Goal: Information Seeking & Learning: Compare options

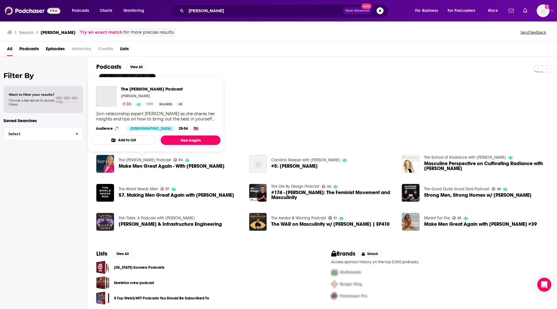
click at [180, 140] on link "View Insights" at bounding box center [191, 139] width 60 height 9
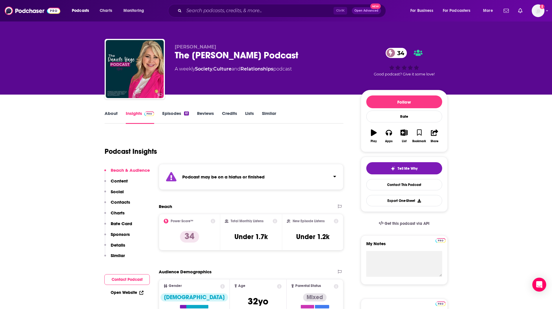
scroll to position [2, 0]
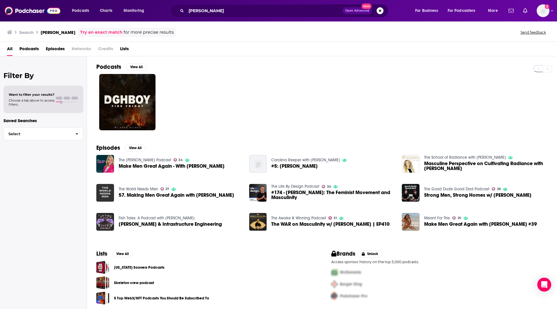
click at [105, 193] on img "57. Making Men Great Again with Adam Allred" at bounding box center [105, 193] width 18 height 18
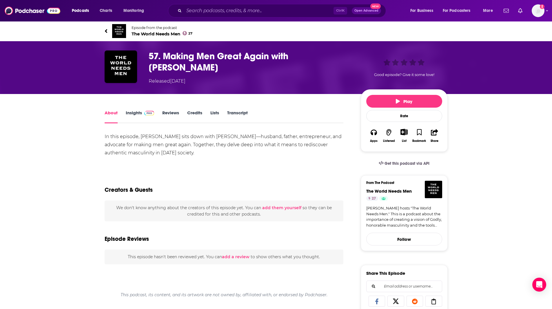
click at [142, 110] on span at bounding box center [148, 113] width 12 height 6
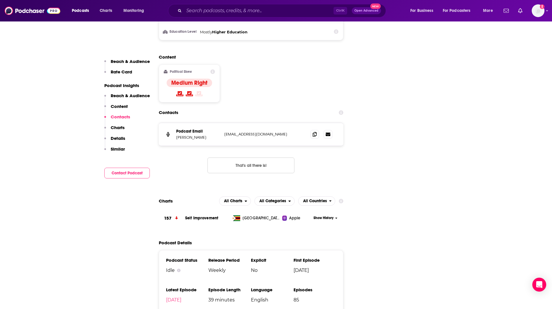
scroll to position [563, 0]
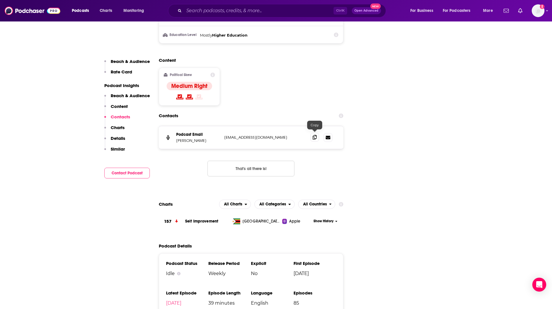
click at [313, 136] on icon at bounding box center [315, 137] width 4 height 5
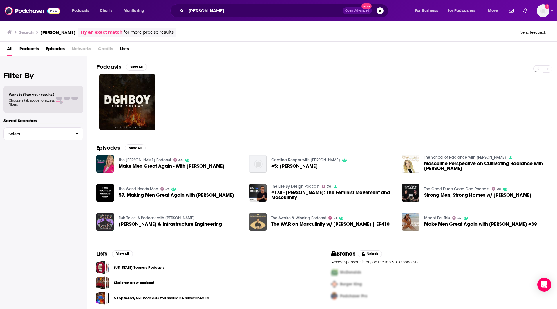
click at [260, 219] on img "The WAR on Masculinity w/ Adam Allred | EP410" at bounding box center [258, 222] width 18 height 18
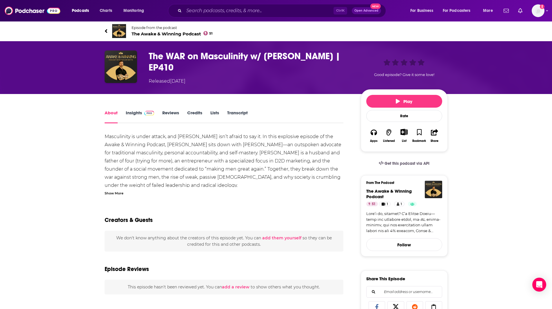
click at [135, 110] on link "Insights" at bounding box center [140, 116] width 29 height 13
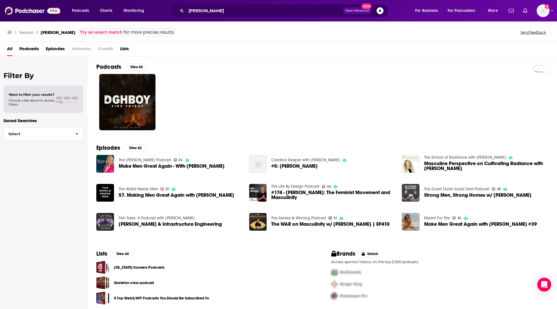
click at [411, 194] on img "Strong Men, Strong Homes w/ Adam Allred" at bounding box center [411, 193] width 18 height 18
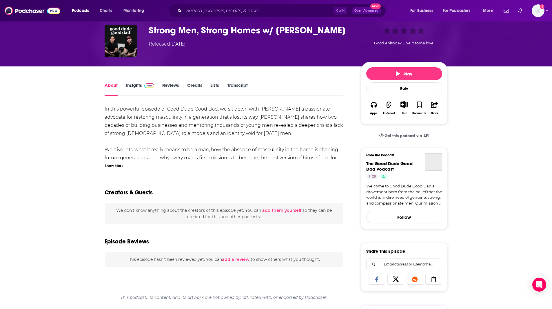
scroll to position [21, 0]
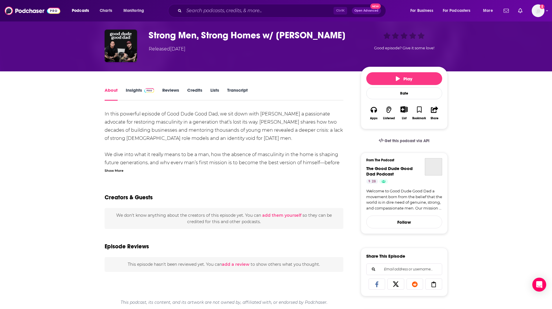
click at [133, 91] on link "Insights" at bounding box center [140, 93] width 29 height 13
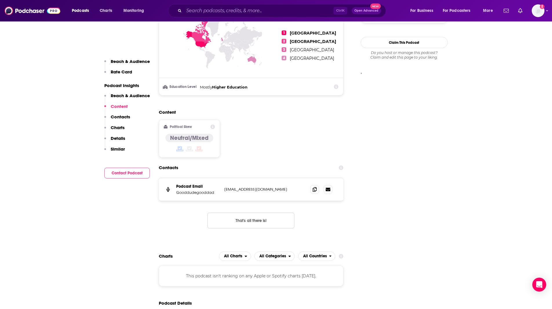
scroll to position [501, 0]
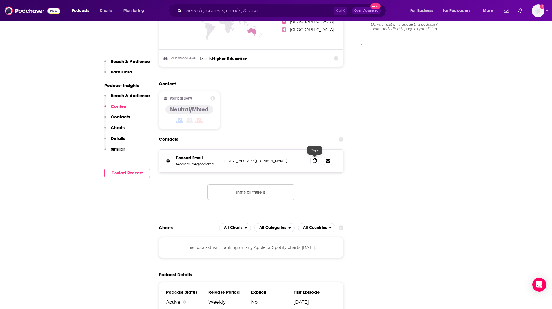
click at [312, 161] on span at bounding box center [314, 160] width 9 height 9
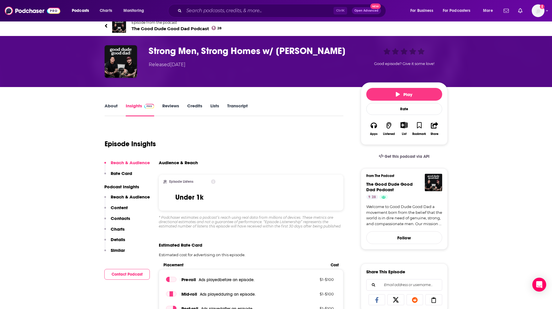
scroll to position [0, 0]
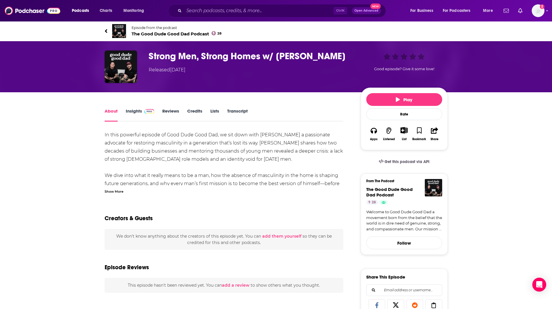
click at [129, 110] on link "Insights" at bounding box center [140, 114] width 29 height 13
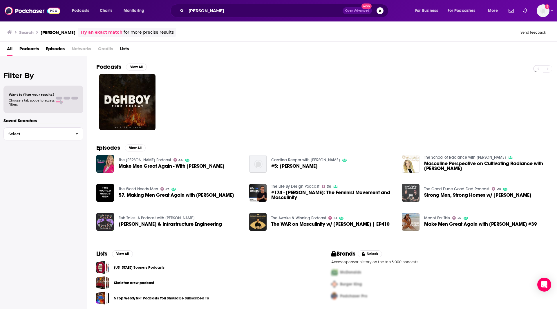
click at [407, 187] on img "Strong Men, Strong Homes w/ Adam Allred" at bounding box center [411, 193] width 18 height 18
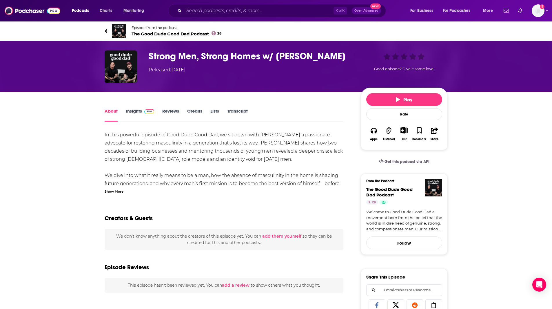
click at [131, 109] on link "Insights" at bounding box center [140, 114] width 29 height 13
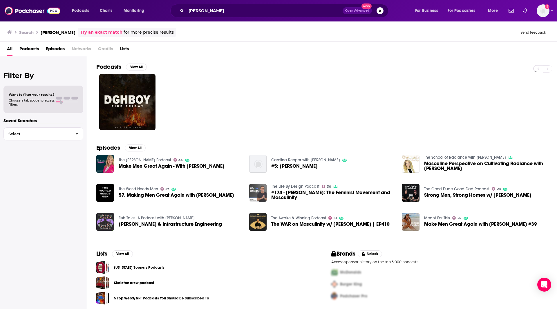
click at [259, 188] on img "#174 - Adam Allred: The Feminist Movement and Masculinity" at bounding box center [258, 193] width 18 height 18
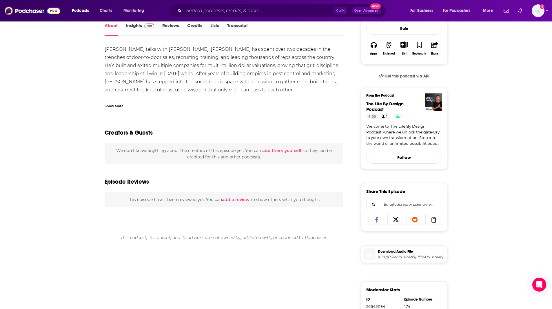
scroll to position [22, 0]
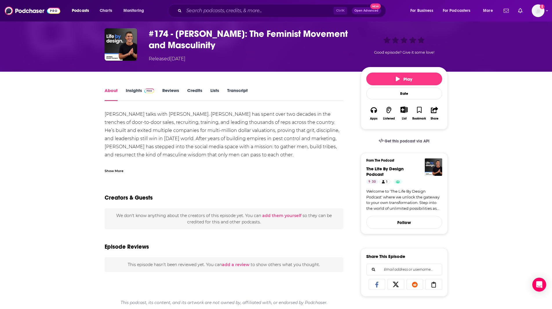
click at [136, 92] on link "Insights" at bounding box center [140, 94] width 29 height 13
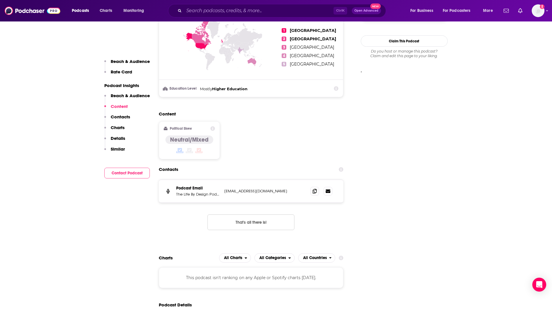
scroll to position [476, 0]
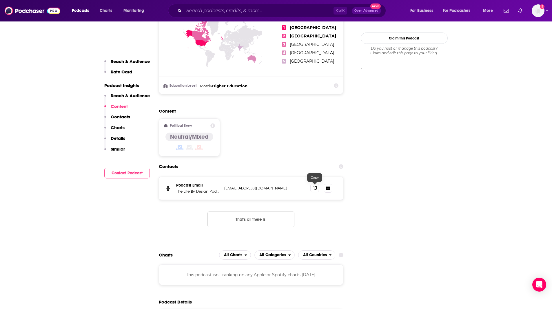
click at [315, 188] on icon at bounding box center [315, 188] width 4 height 5
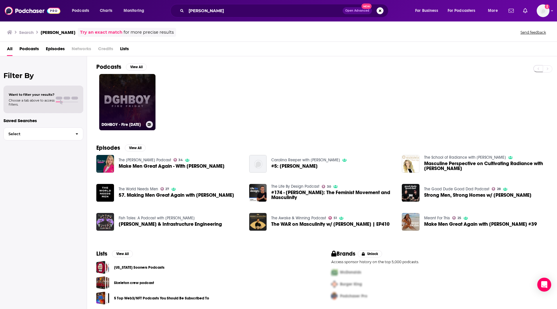
click at [139, 106] on link "DGHBOY - Fire [DATE]" at bounding box center [127, 102] width 56 height 56
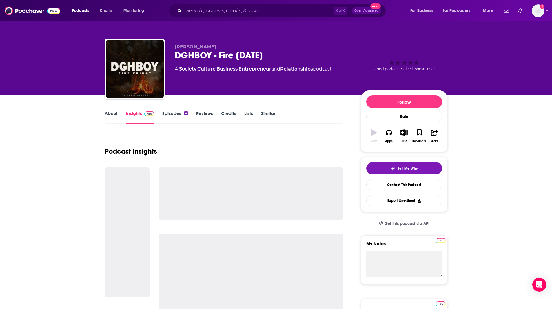
click at [273, 115] on link "Similar" at bounding box center [268, 116] width 14 height 13
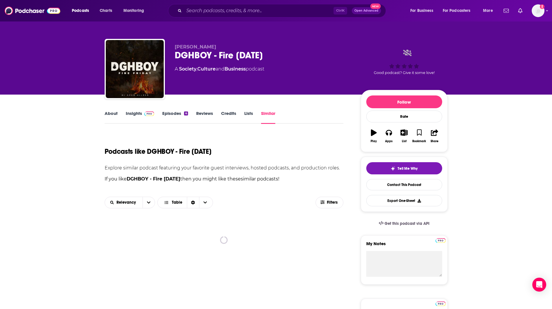
click at [273, 114] on link "Similar" at bounding box center [268, 116] width 14 height 13
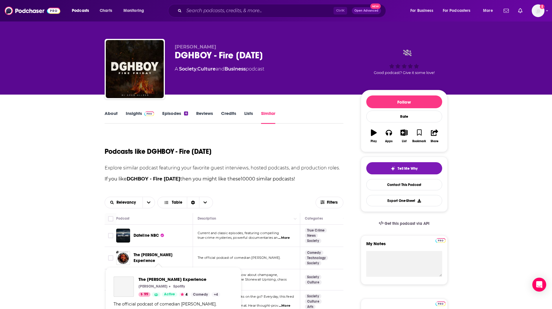
click at [148, 257] on span "The [PERSON_NAME] Experience" at bounding box center [153, 257] width 39 height 11
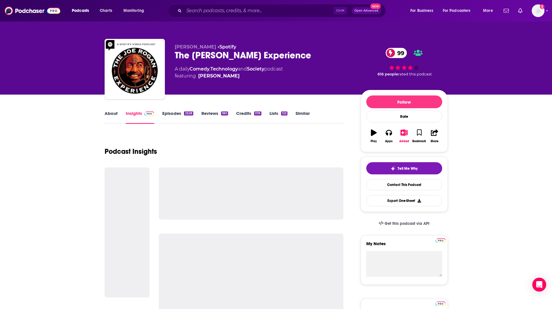
click at [297, 112] on link "Similar" at bounding box center [303, 116] width 14 height 13
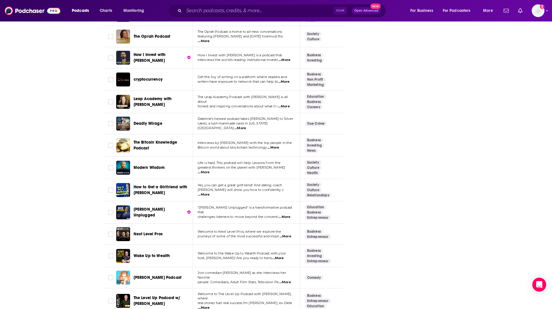
scroll to position [1040, 0]
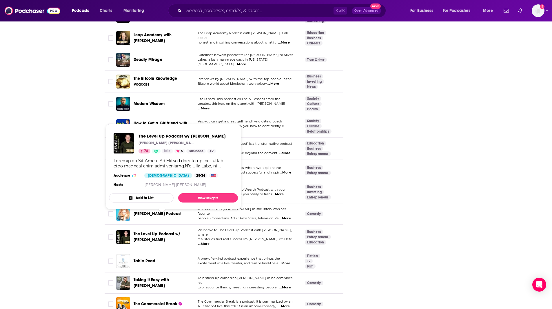
click at [151, 231] on span "The Level Up Podcast w/ [PERSON_NAME]" at bounding box center [157, 236] width 47 height 11
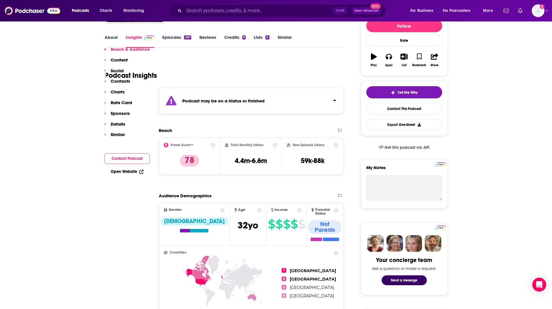
scroll to position [38, 0]
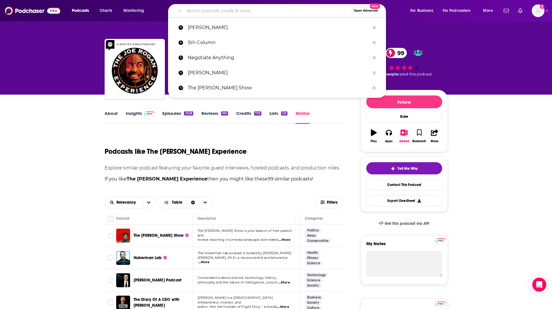
click at [201, 12] on input "Search podcasts, credits, & more..." at bounding box center [267, 10] width 167 height 9
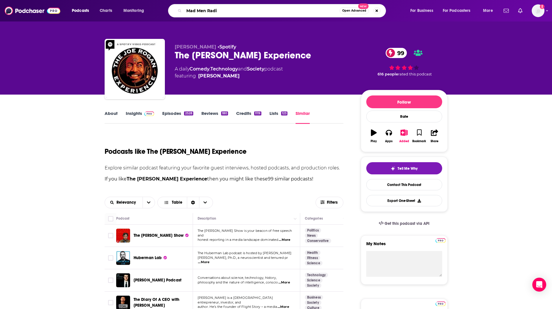
type input "Mad Men Radio"
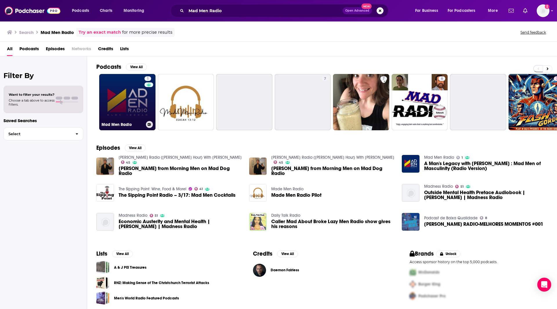
click at [128, 108] on link "1 Mad Men Radio" at bounding box center [127, 102] width 56 height 56
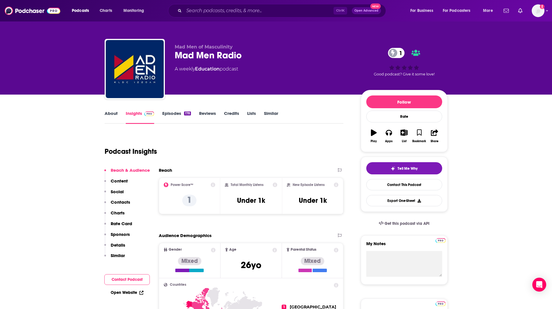
click at [271, 111] on link "Similar" at bounding box center [271, 116] width 14 height 13
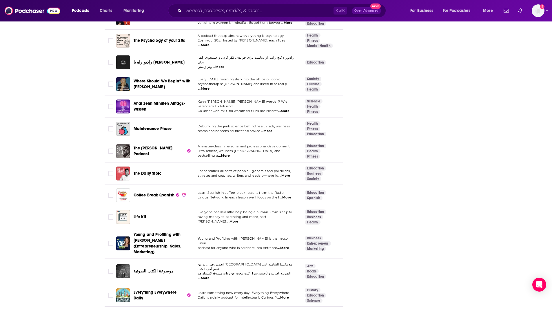
scroll to position [903, 0]
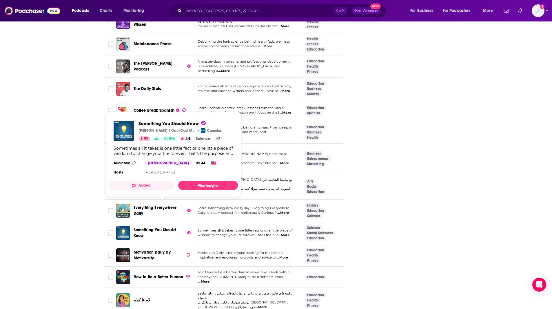
click at [137, 227] on span "Something You Should Know" at bounding box center [155, 232] width 42 height 11
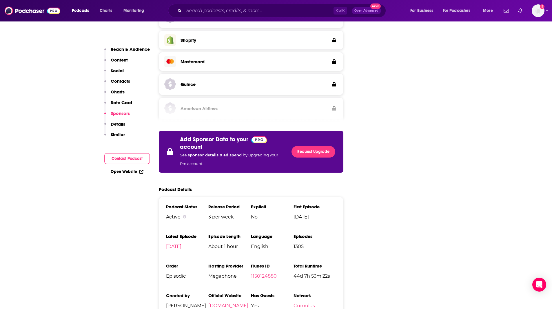
scroll to position [995, 0]
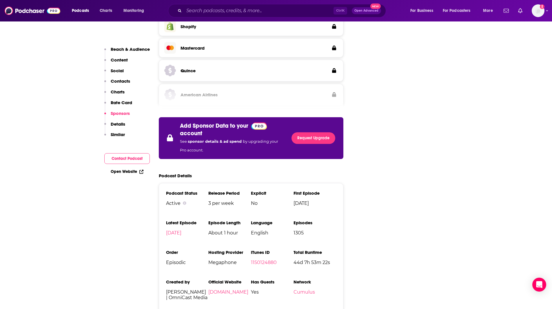
drag, startPoint x: 94, startPoint y: 278, endPoint x: 144, endPoint y: 204, distance: 89.0
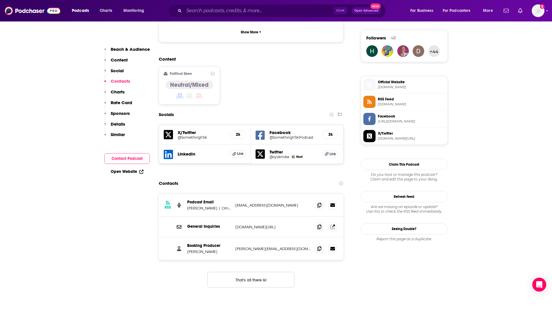
scroll to position [419, 0]
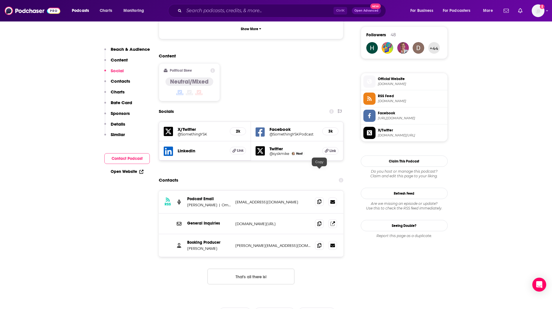
click at [320, 199] on icon at bounding box center [319, 201] width 4 height 5
drag, startPoint x: 115, startPoint y: 287, endPoint x: 139, endPoint y: 274, distance: 27.1
click at [319, 221] on icon at bounding box center [319, 223] width 4 height 5
click at [319, 243] on icon at bounding box center [319, 245] width 4 height 5
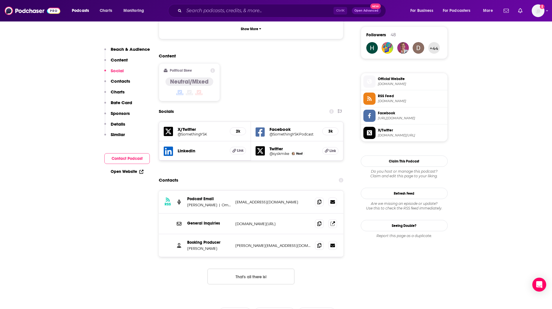
click at [319, 243] on icon at bounding box center [319, 245] width 4 height 5
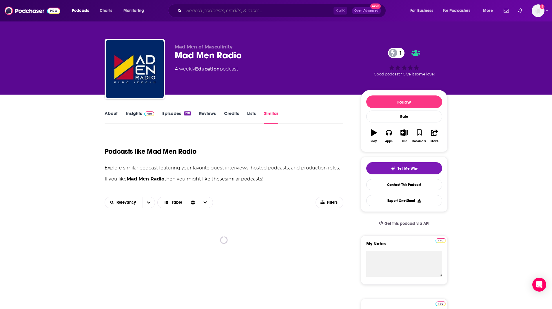
click at [203, 8] on input "Search podcasts, credits, & more..." at bounding box center [259, 10] width 150 height 9
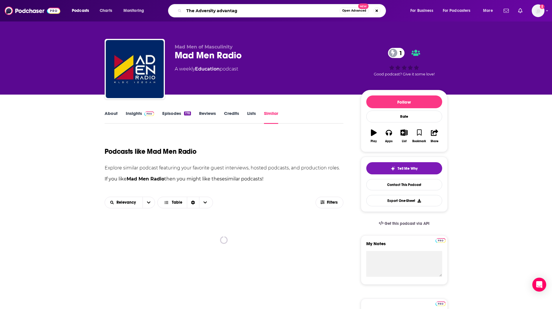
type input "The Adversity advantage"
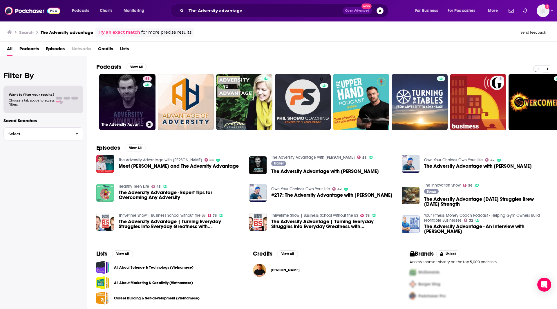
click at [127, 101] on link "58 The Adversity Advantage with [PERSON_NAME]" at bounding box center [127, 102] width 56 height 56
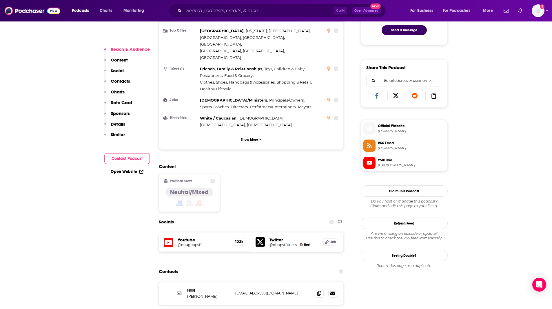
scroll to position [424, 0]
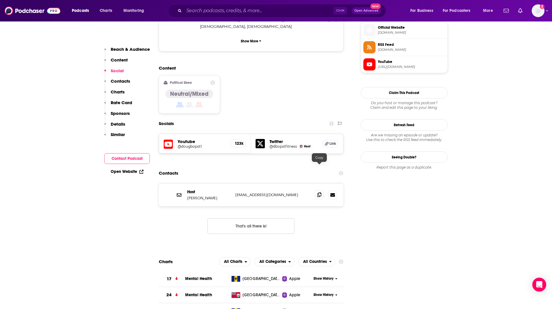
click at [318, 192] on icon at bounding box center [319, 194] width 4 height 5
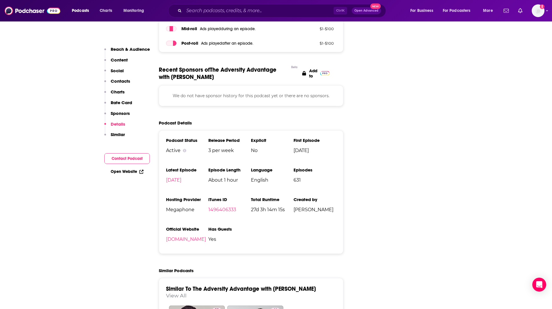
scroll to position [842, 0]
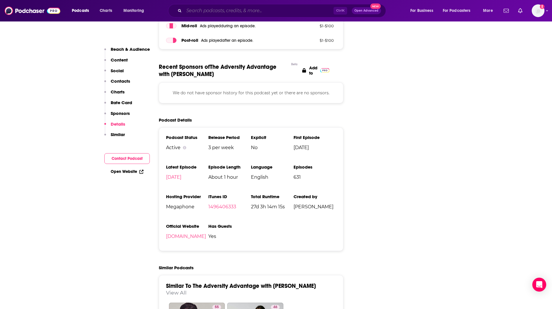
drag, startPoint x: 208, startPoint y: 11, endPoint x: 205, endPoint y: 8, distance: 4.3
click at [208, 11] on input "Search podcasts, credits, & more..." at bounding box center [259, 10] width 150 height 9
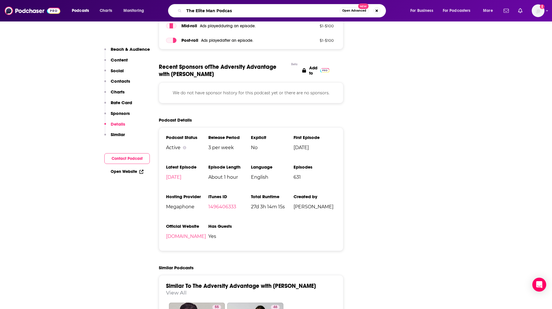
type input "The Elite Man Podcast"
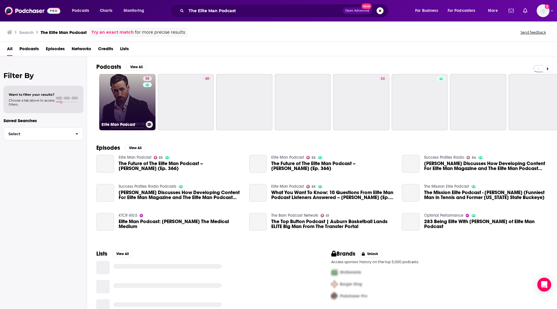
click at [117, 82] on link "55 Elite Man Podcast" at bounding box center [127, 102] width 56 height 56
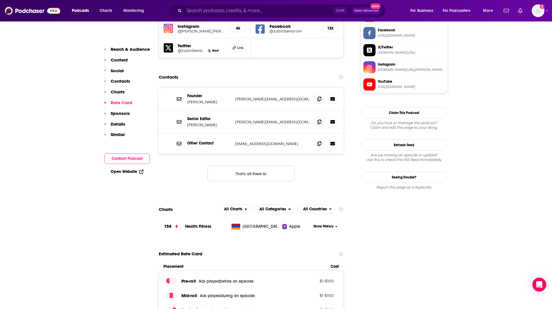
scroll to position [558, 0]
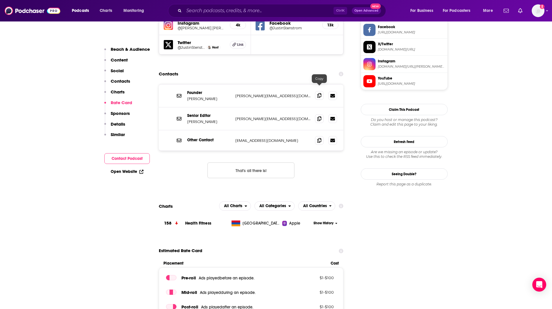
click at [319, 93] on icon at bounding box center [319, 95] width 4 height 5
click at [319, 138] on icon at bounding box center [319, 140] width 4 height 5
click at [317, 114] on span at bounding box center [319, 118] width 9 height 9
click at [245, 11] on input "Search podcasts, credits, & more..." at bounding box center [259, 10] width 150 height 9
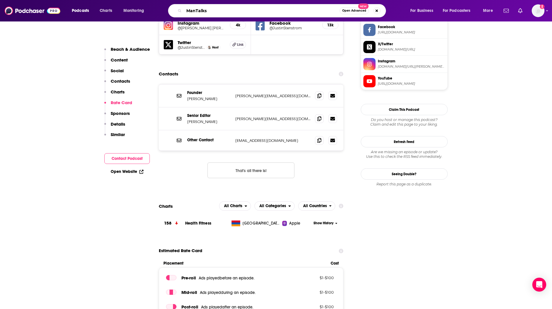
type input "ManTalks"
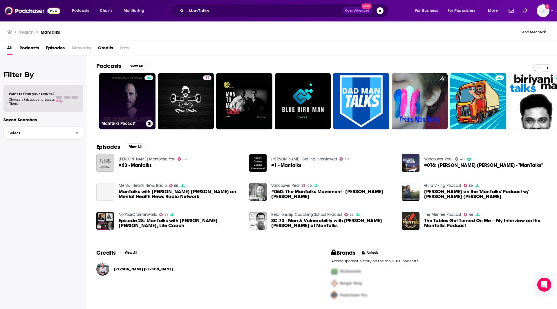
click at [120, 103] on link "ManTalks Podcast" at bounding box center [127, 101] width 56 height 56
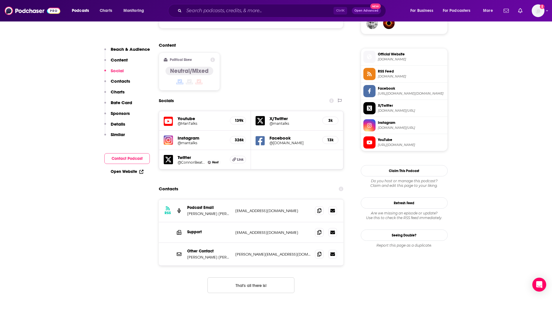
scroll to position [453, 0]
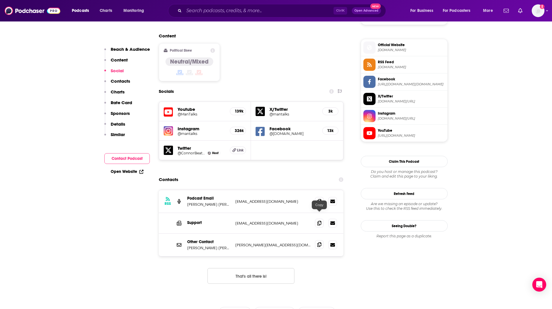
click at [319, 242] on icon at bounding box center [319, 244] width 4 height 5
click at [223, 10] on input "Search podcasts, credits, & more..." at bounding box center [259, 10] width 150 height 9
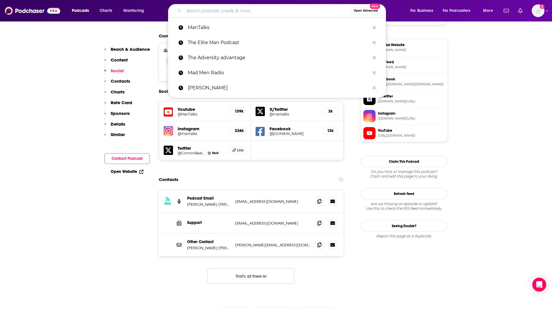
paste input "Apogee Strong"
type input "Apogee Strong"
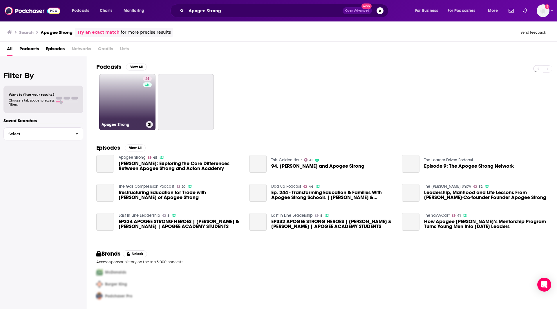
click at [131, 96] on link "45 Apogee Strong" at bounding box center [127, 102] width 56 height 56
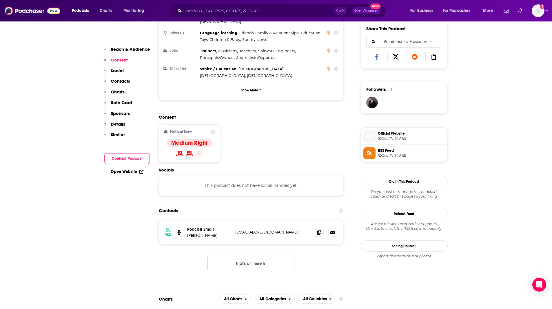
scroll to position [410, 0]
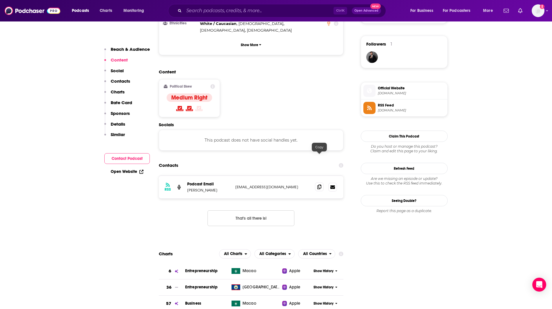
click at [318, 184] on icon at bounding box center [319, 186] width 4 height 5
click at [193, 7] on input "Search podcasts, credits, & more..." at bounding box center [259, 10] width 150 height 9
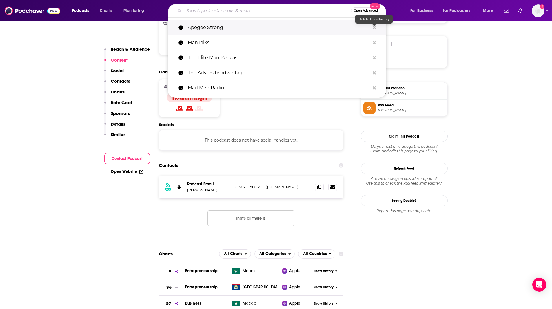
click at [374, 25] on icon "Search podcasts, credits, & more..." at bounding box center [374, 27] width 3 height 5
click at [374, 27] on icon "Search podcasts, credits, & more..." at bounding box center [374, 27] width 3 height 3
click at [374, 28] on icon "Search podcasts, credits, & more..." at bounding box center [374, 27] width 3 height 3
click at [372, 28] on button "Search podcasts, credits, & more..." at bounding box center [374, 27] width 9 height 11
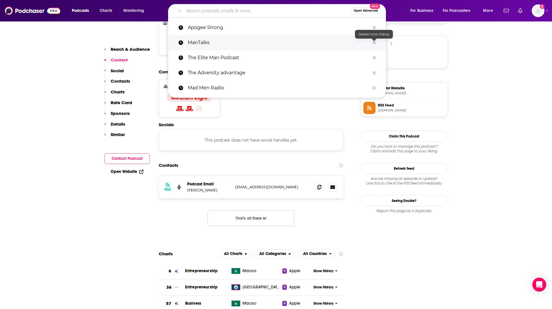
click at [374, 41] on icon "Search podcasts, credits, & more..." at bounding box center [374, 42] width 3 height 5
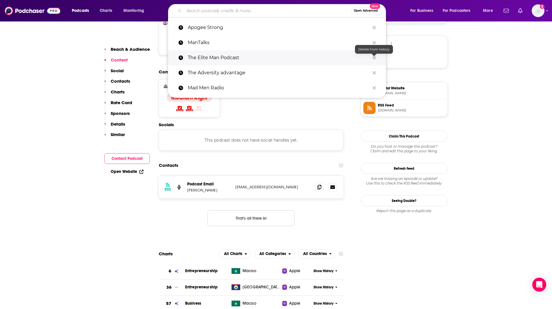
click at [373, 56] on button "Search podcasts, credits, & more..." at bounding box center [374, 57] width 9 height 11
click at [214, 13] on input "Search podcasts, credits, & more..." at bounding box center [267, 10] width 167 height 9
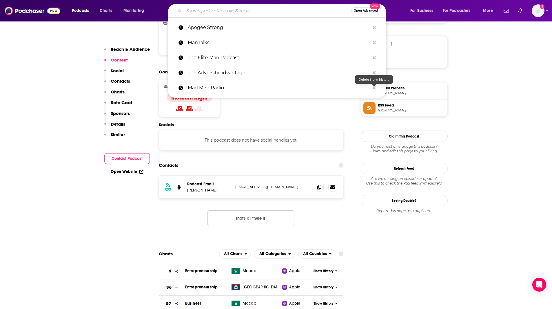
click at [375, 88] on span at bounding box center [370, 91] width 12 height 6
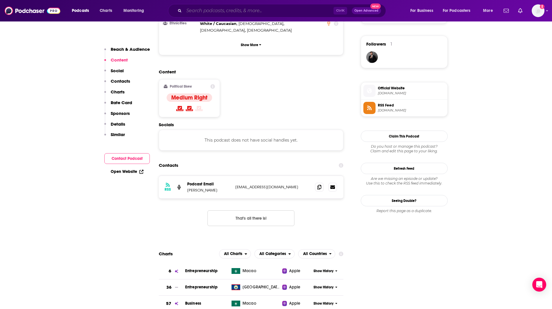
click at [236, 11] on input "Search podcasts, credits, & more..." at bounding box center [259, 10] width 150 height 9
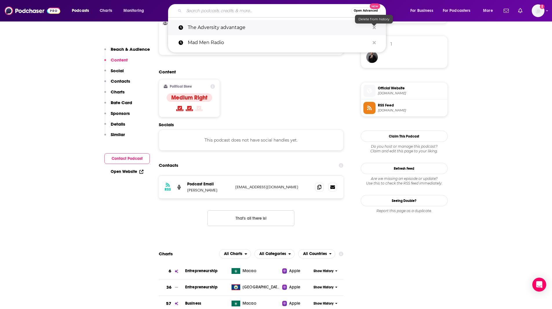
click at [375, 28] on icon "Search podcasts, credits, & more..." at bounding box center [374, 27] width 3 height 3
click at [377, 28] on button "Search podcasts, credits, & more..." at bounding box center [374, 27] width 9 height 11
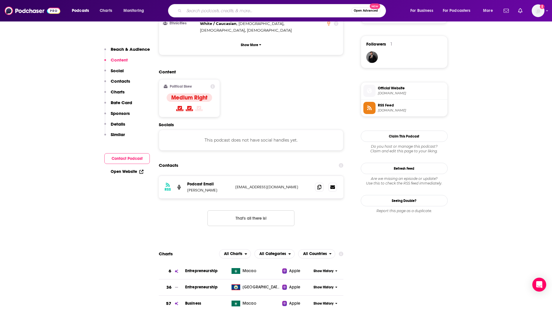
click at [208, 10] on input "Search podcasts, credits, & more..." at bounding box center [267, 10] width 167 height 9
click at [222, 12] on input "Search podcasts, credits, & more..." at bounding box center [267, 10] width 167 height 9
type input "wtf with [PERSON_NAME]"
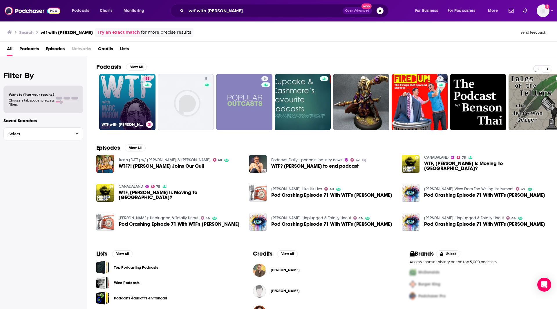
click at [137, 93] on link "88 WTF with [PERSON_NAME] Podcast" at bounding box center [127, 102] width 56 height 56
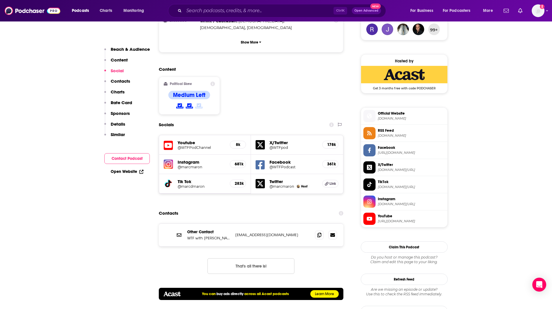
scroll to position [441, 0]
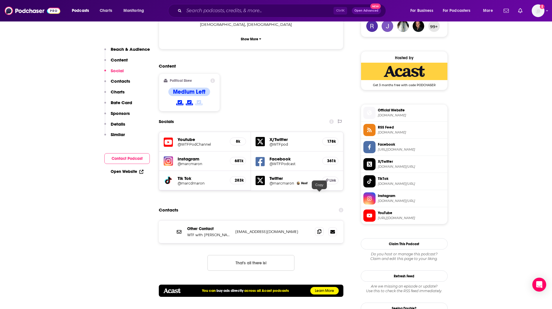
click at [319, 227] on span at bounding box center [319, 231] width 9 height 9
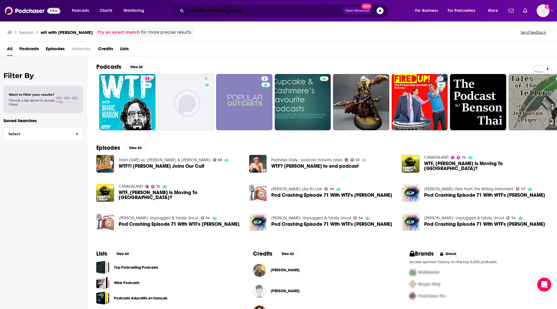
click at [244, 12] on input "wtf with [PERSON_NAME]" at bounding box center [264, 10] width 156 height 9
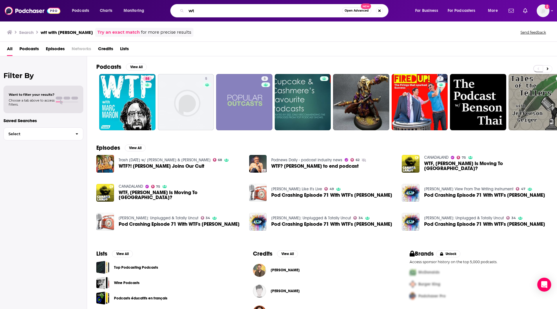
type input "w"
type input "Insane in the Men Brain"
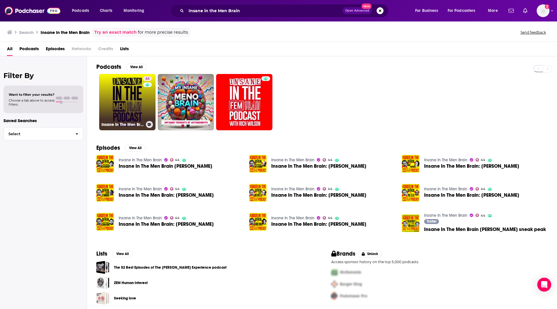
click at [132, 94] on link "44 Insane In The Men Brain" at bounding box center [127, 102] width 56 height 56
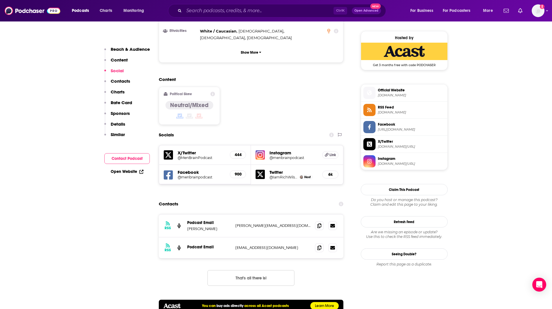
scroll to position [464, 0]
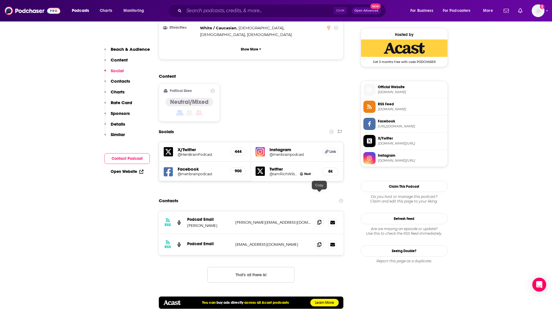
click at [321, 220] on icon at bounding box center [319, 222] width 4 height 5
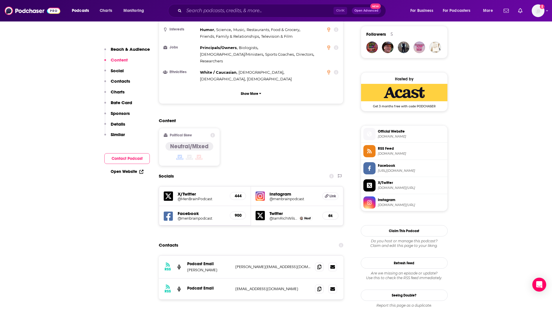
scroll to position [445, 0]
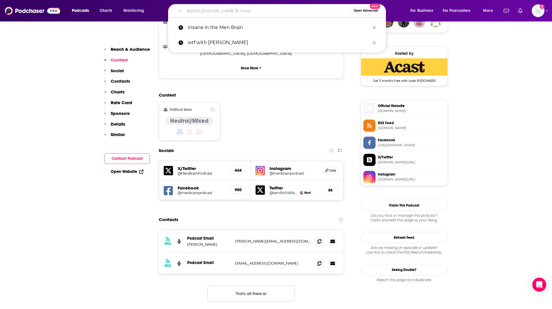
click at [243, 12] on input "Search podcasts, credits, & more..." at bounding box center [267, 10] width 167 height 9
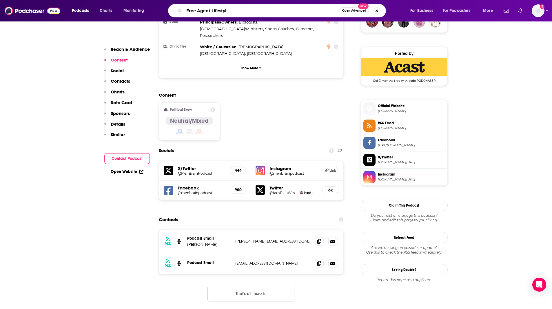
type input "Free Agent Lifestyle"
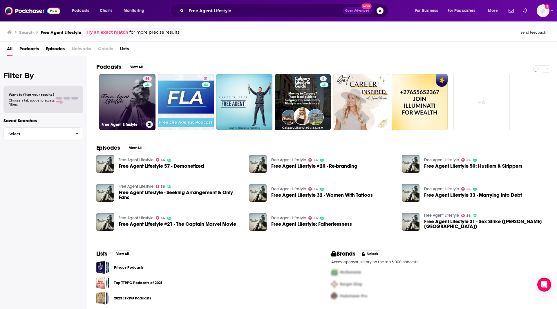
click at [121, 100] on link "56 Free Agent Lifestyle" at bounding box center [127, 102] width 56 height 56
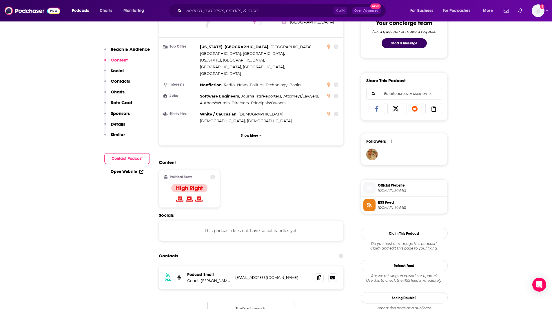
scroll to position [304, 0]
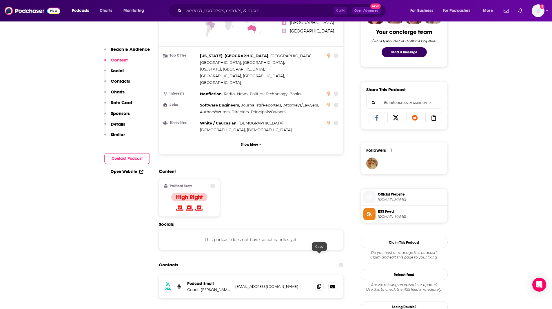
click at [322, 282] on span at bounding box center [319, 286] width 9 height 9
drag, startPoint x: 92, startPoint y: 266, endPoint x: 102, endPoint y: 243, distance: 25.6
